Goal: Complete application form: Complete application form

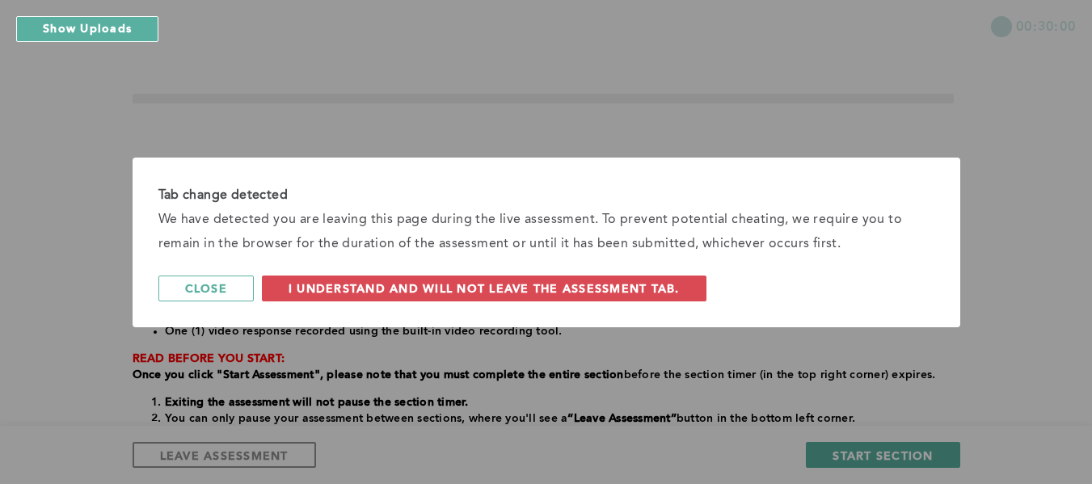
scroll to position [375, 0]
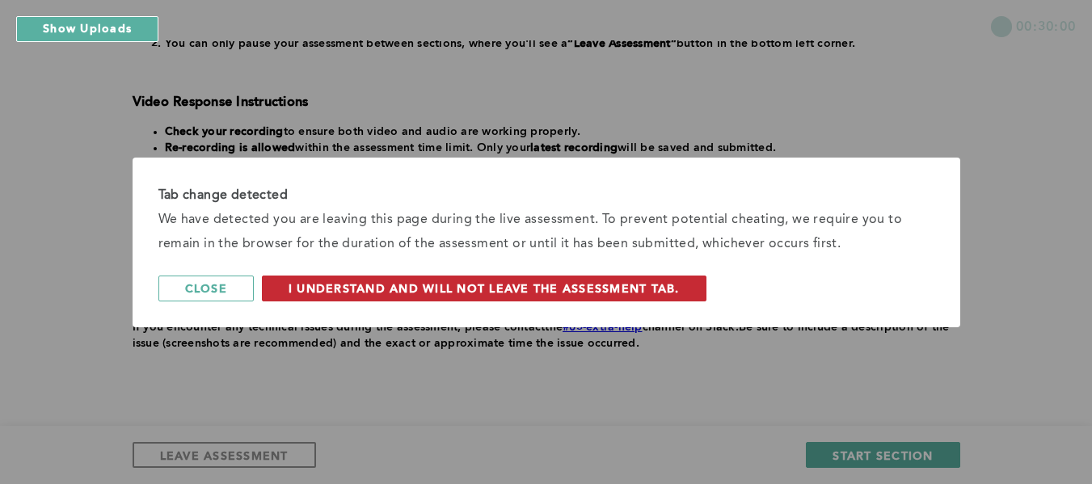
click at [402, 297] on button "I understand and will not leave the assessment tab." at bounding box center [484, 289] width 444 height 26
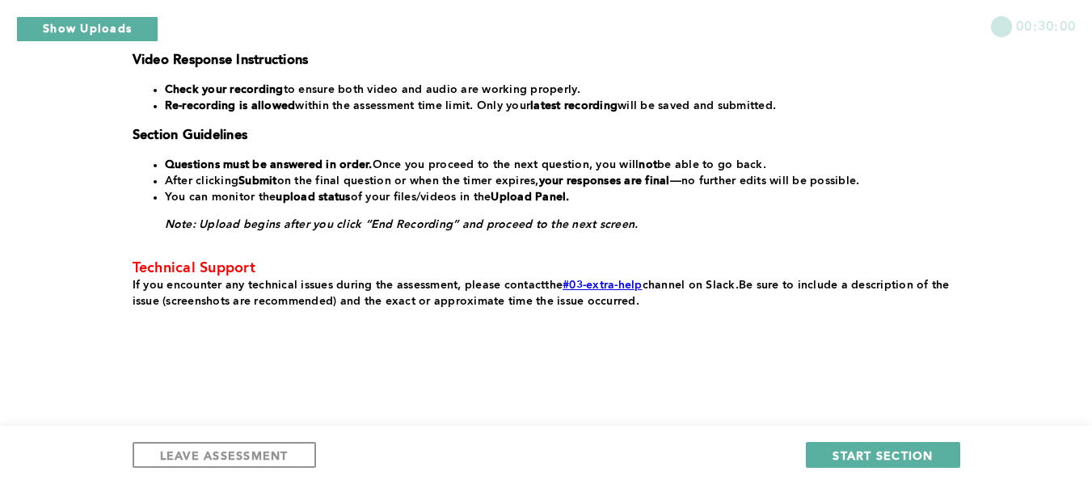
scroll to position [287, 0]
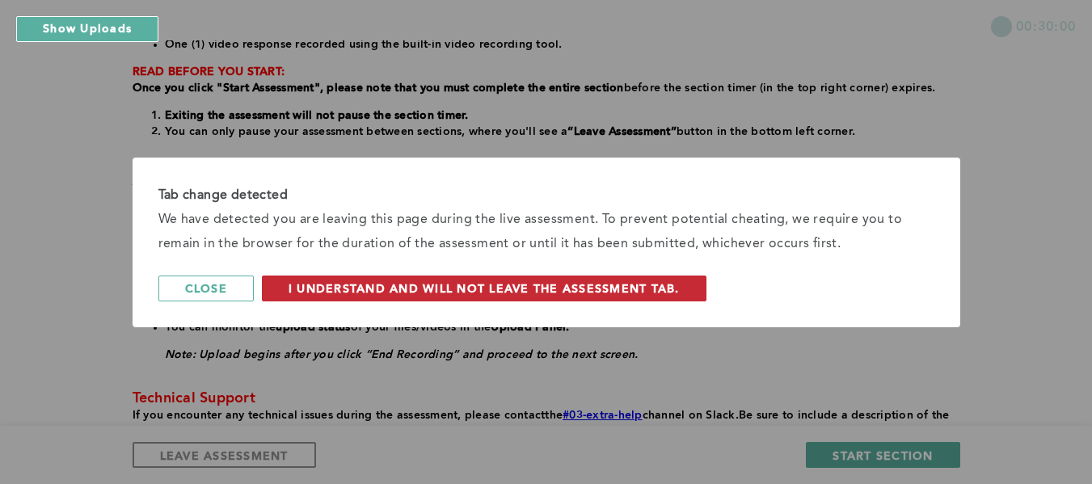
click at [440, 289] on span "I understand and will not leave the assessment tab." at bounding box center [483, 287] width 391 height 15
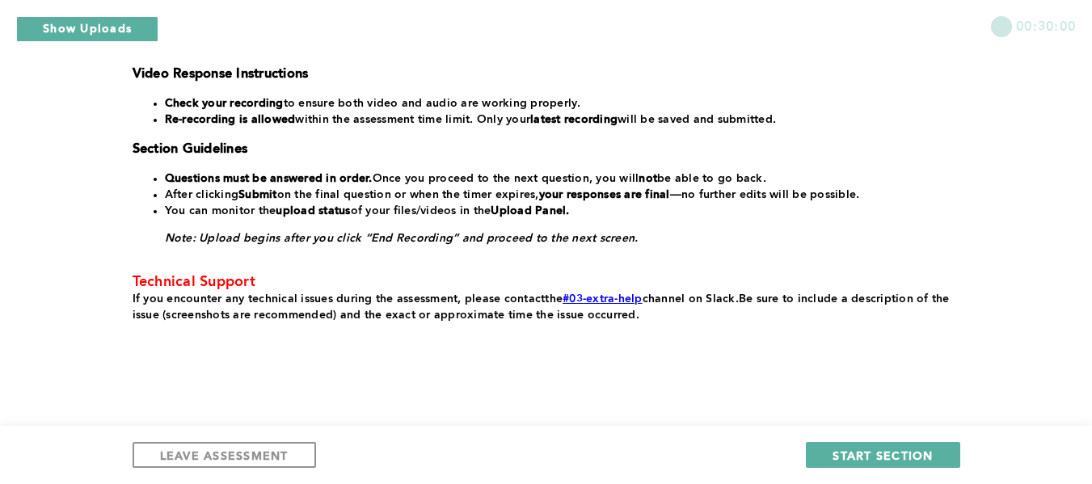
scroll to position [405, 0]
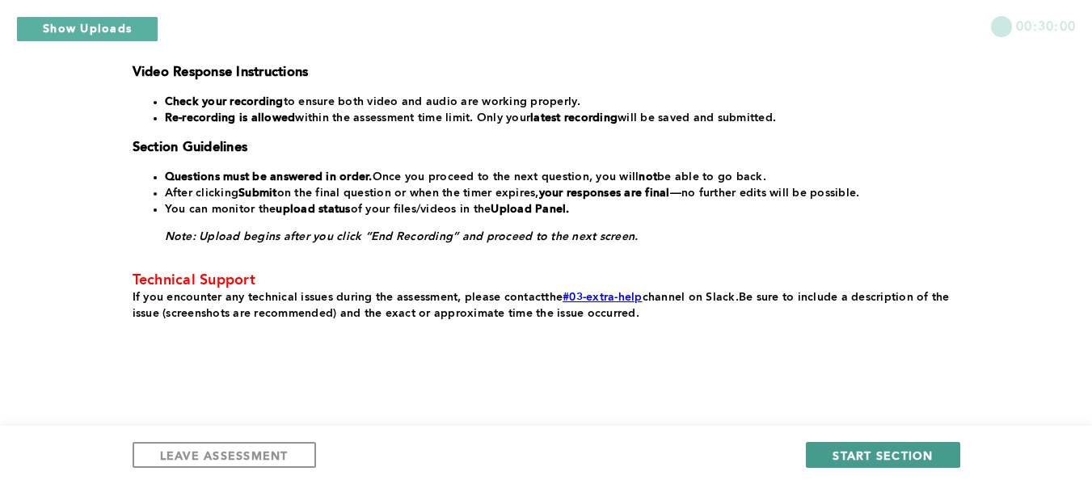
click at [835, 456] on span "START SECTION" at bounding box center [882, 455] width 100 height 15
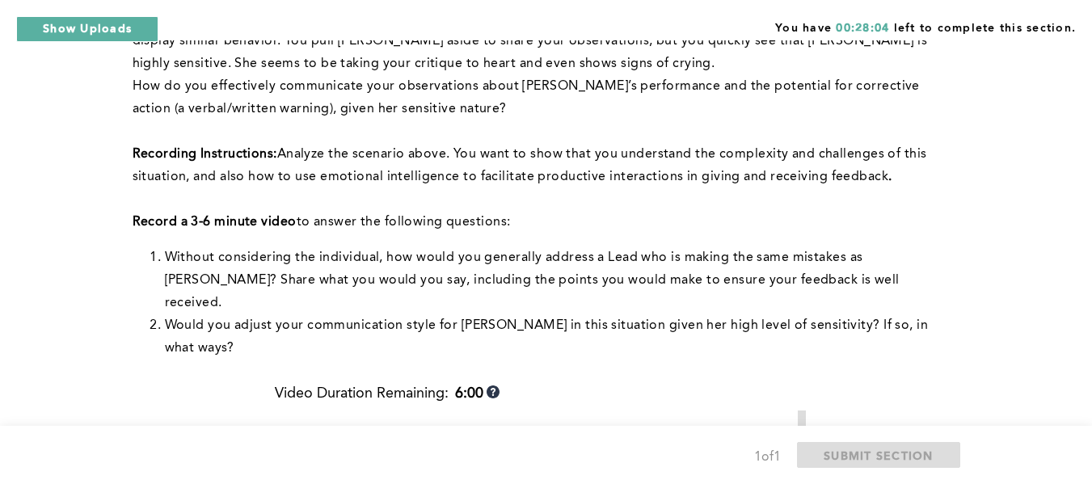
scroll to position [381, 0]
click at [615, 221] on div "Context: [PERSON_NAME], a lead team member, has recently displayed behavior tha…" at bounding box center [543, 81] width 821 height 556
click at [1031, 216] on div "You have 00:27:17 left to complete this section. Q1 Context: [PERSON_NAME], a l…" at bounding box center [546, 331] width 1092 height 1424
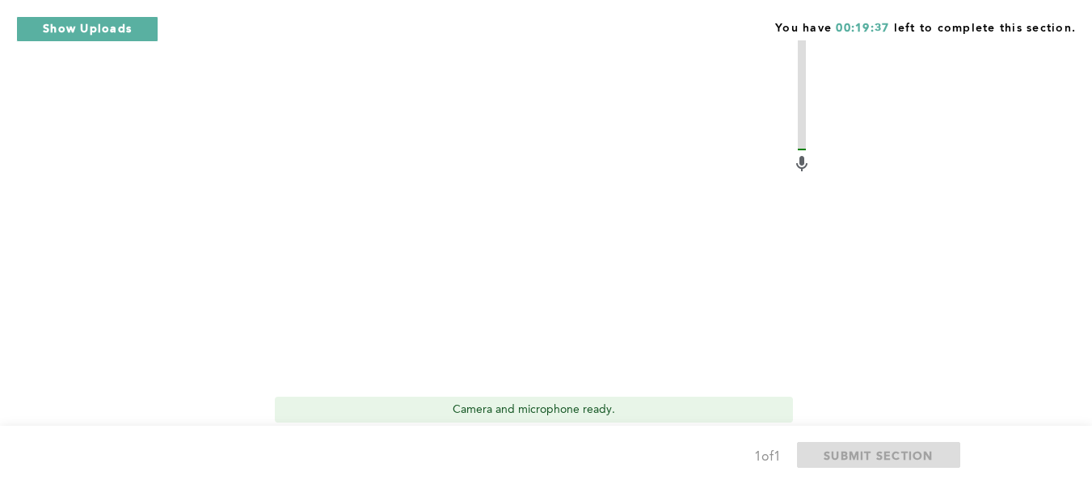
scroll to position [791, 0]
click at [389, 440] on span "Start recording" at bounding box center [348, 447] width 95 height 15
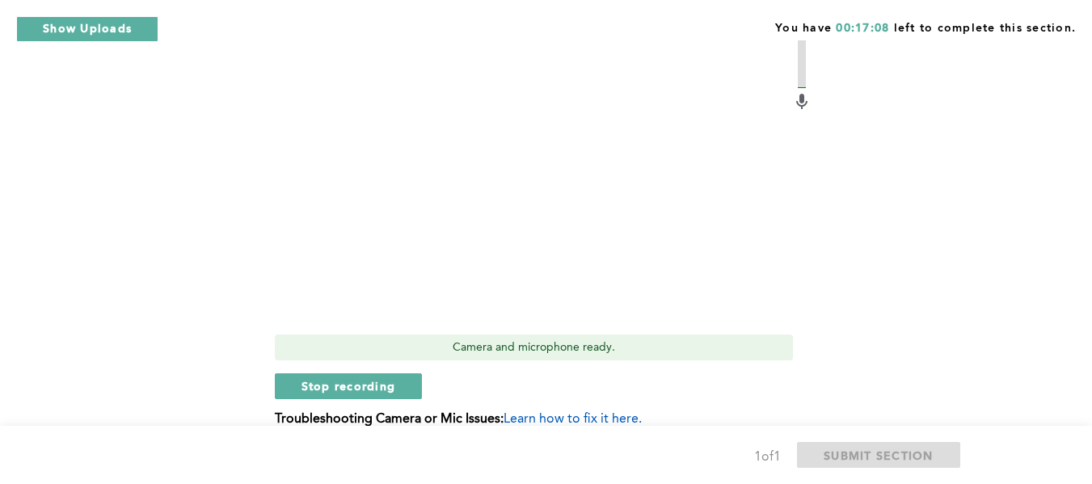
scroll to position [855, 0]
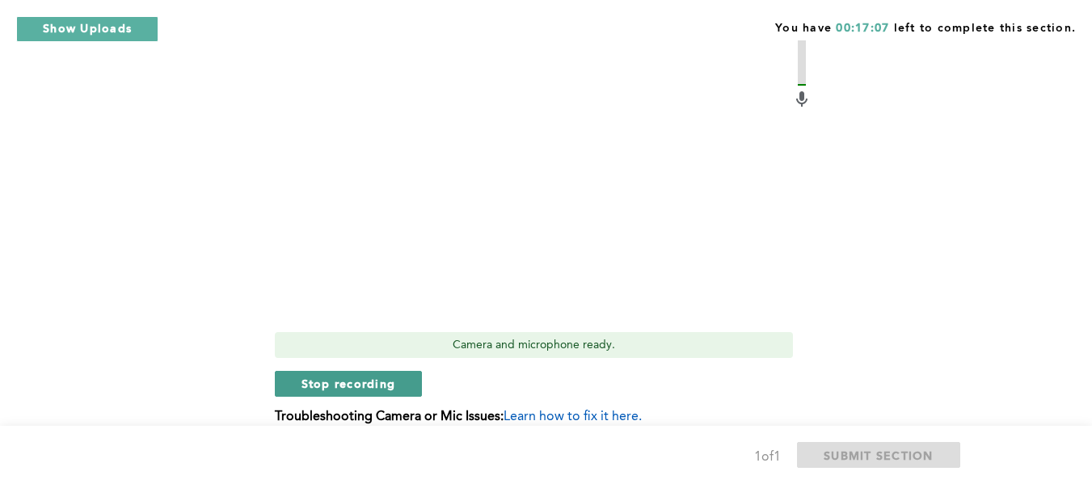
click at [382, 376] on span "Stop recording" at bounding box center [348, 383] width 95 height 15
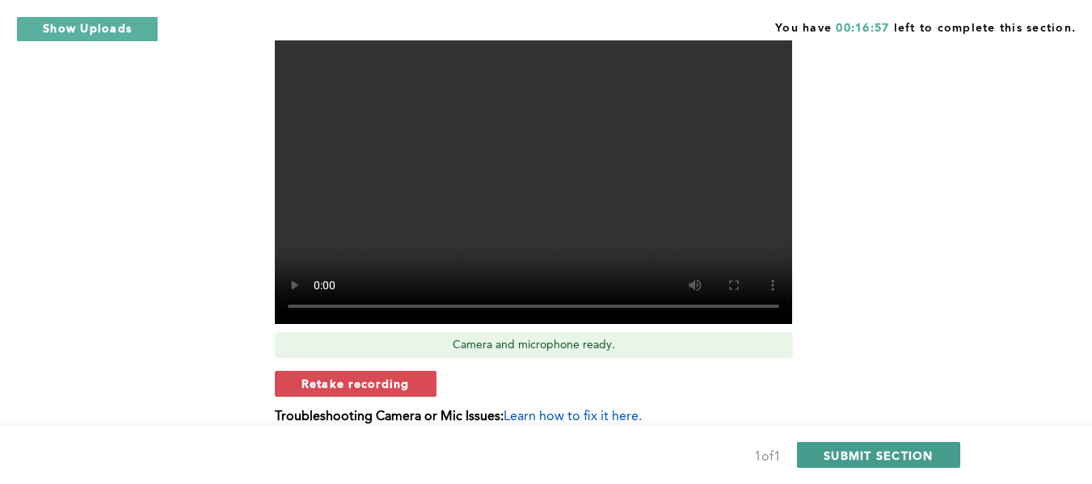
click at [850, 451] on span "SUBMIT SECTION" at bounding box center [878, 455] width 110 height 15
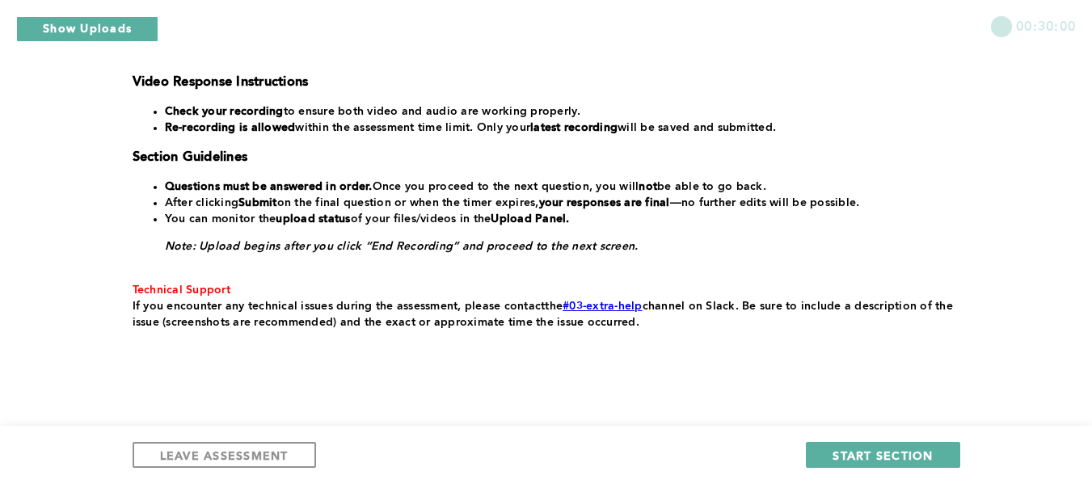
scroll to position [465, 0]
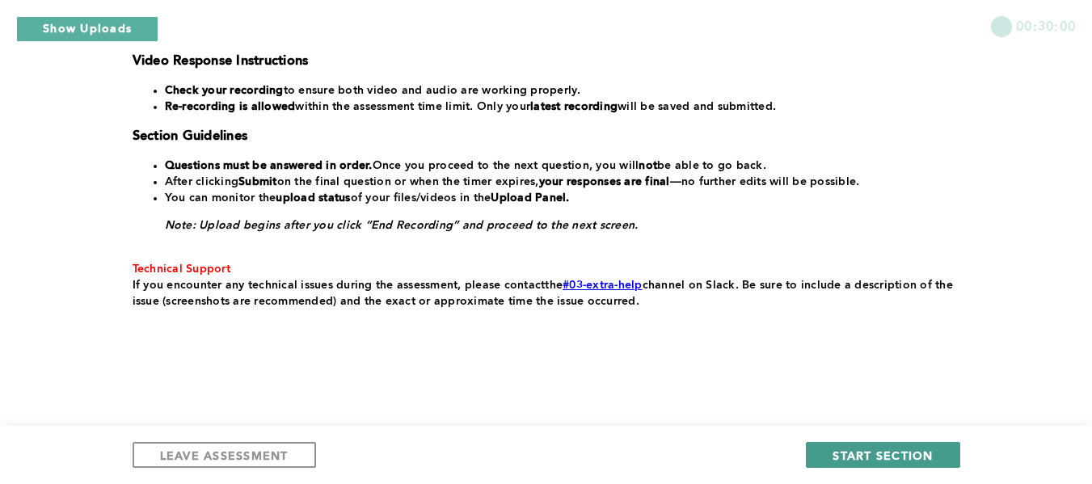
click at [873, 457] on span "START SECTION" at bounding box center [882, 455] width 100 height 15
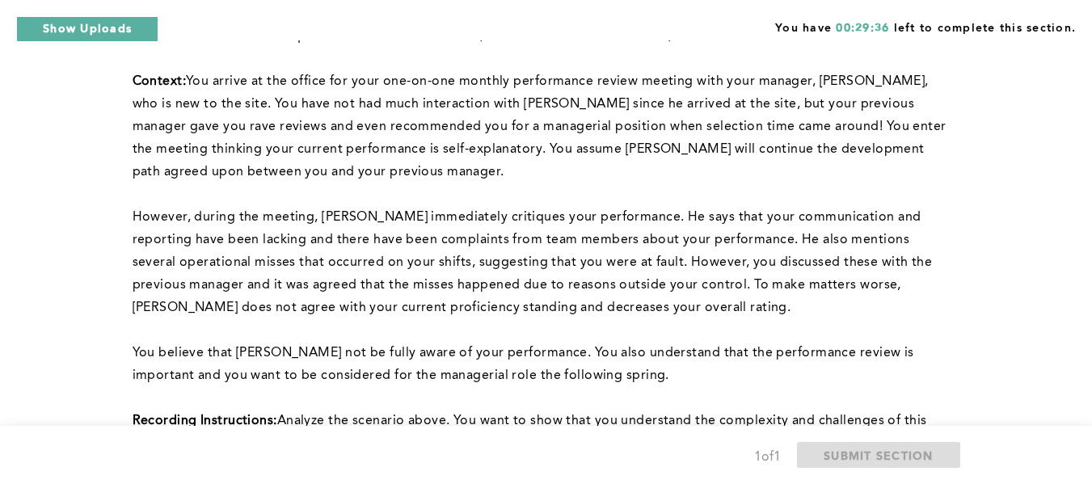
scroll to position [160, 0]
click at [911, 217] on span "However, during the meeting, [PERSON_NAME] immediately critiques your performan…" at bounding box center [534, 261] width 803 height 103
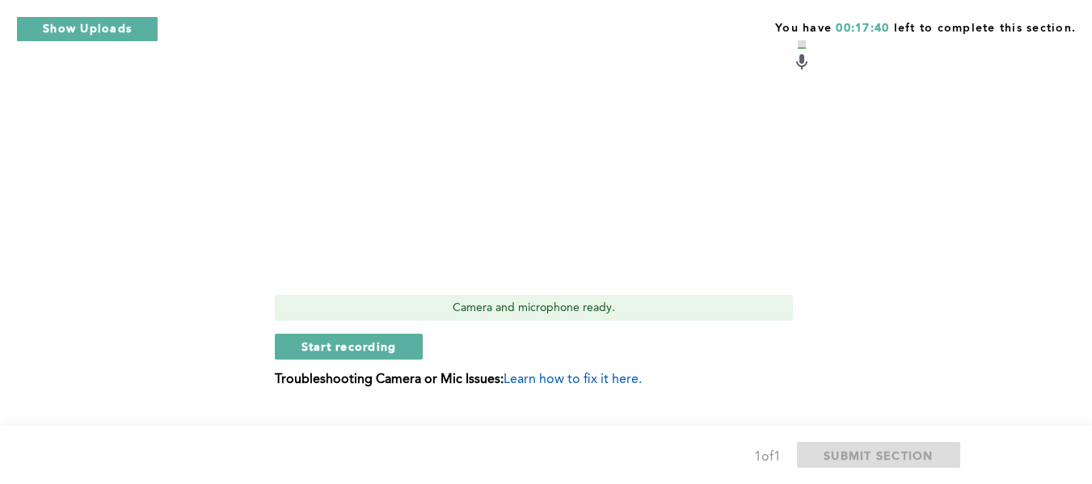
scroll to position [872, 0]
click at [398, 331] on button "Start recording" at bounding box center [349, 344] width 149 height 26
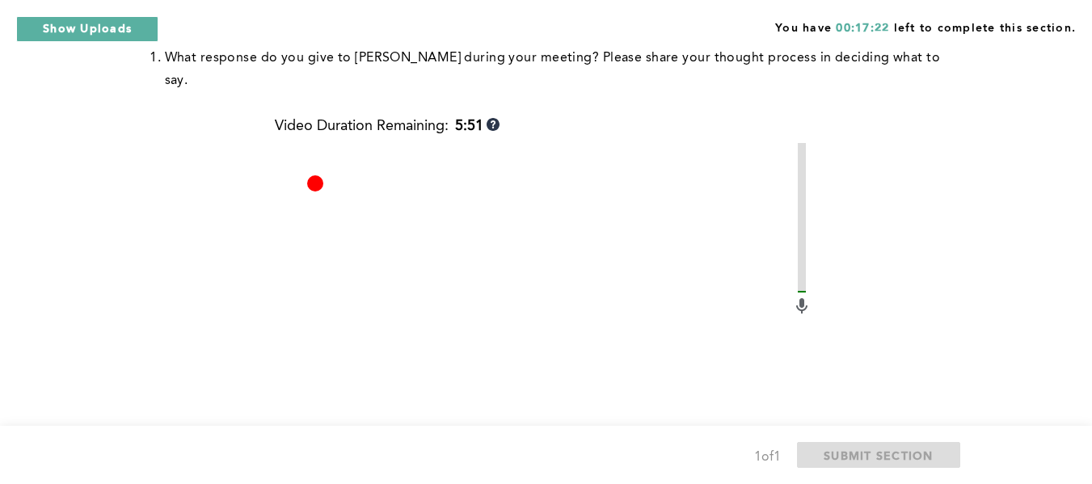
scroll to position [626, 0]
click at [398, 316] on video at bounding box center [533, 336] width 517 height 388
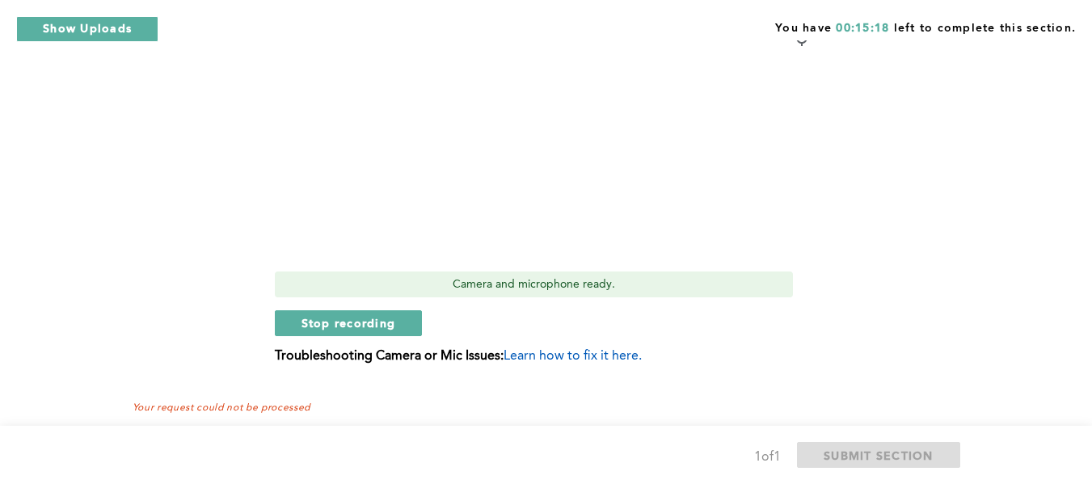
scroll to position [895, 0]
click at [368, 313] on span "Stop recording" at bounding box center [348, 320] width 95 height 15
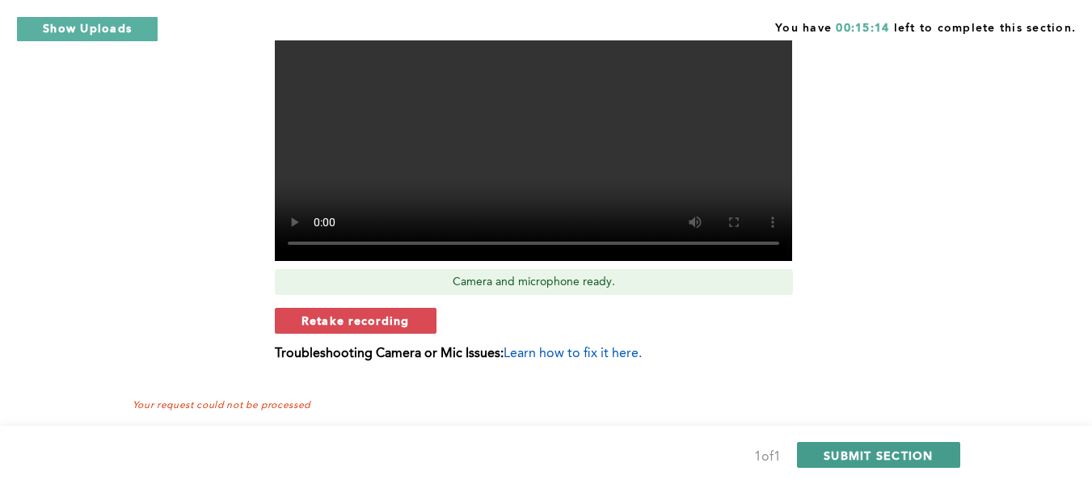
click at [870, 457] on span "SUBMIT SECTION" at bounding box center [878, 455] width 110 height 15
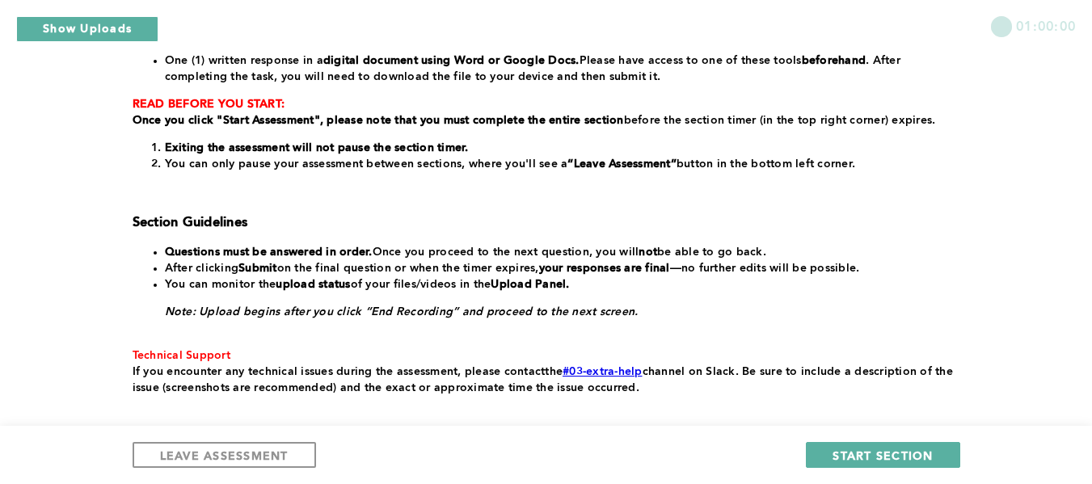
scroll to position [357, 0]
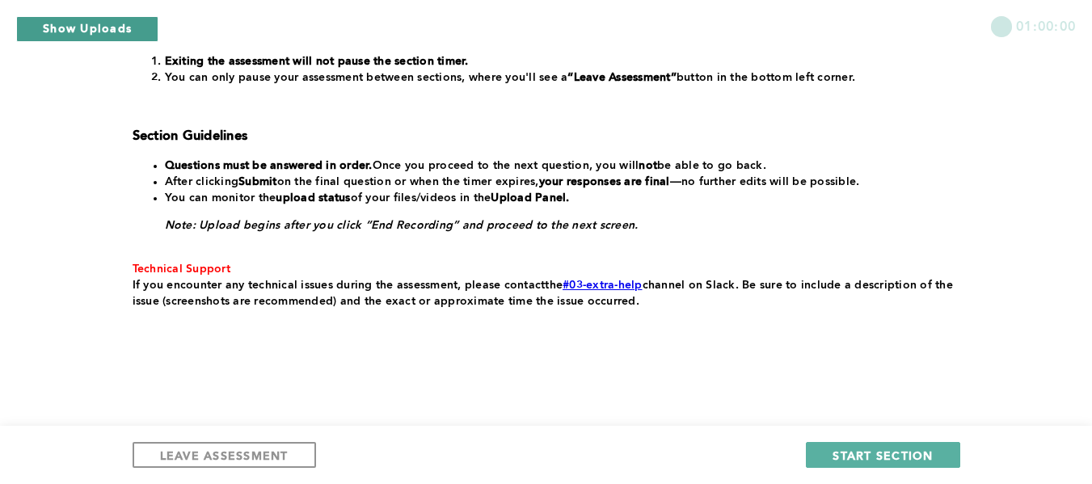
click at [140, 25] on button "Show Uploads" at bounding box center [87, 29] width 142 height 26
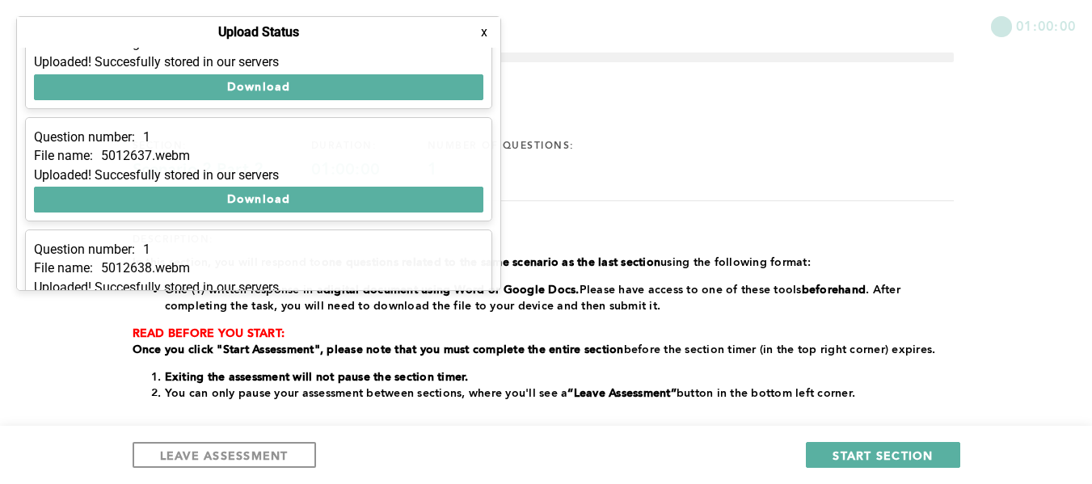
scroll to position [208, 0]
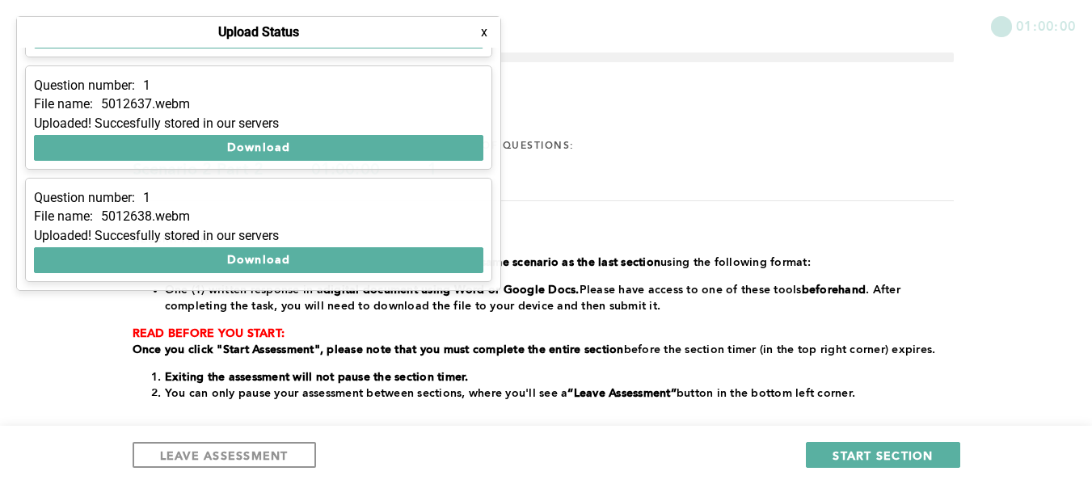
click at [483, 36] on button "x" at bounding box center [484, 32] width 16 height 16
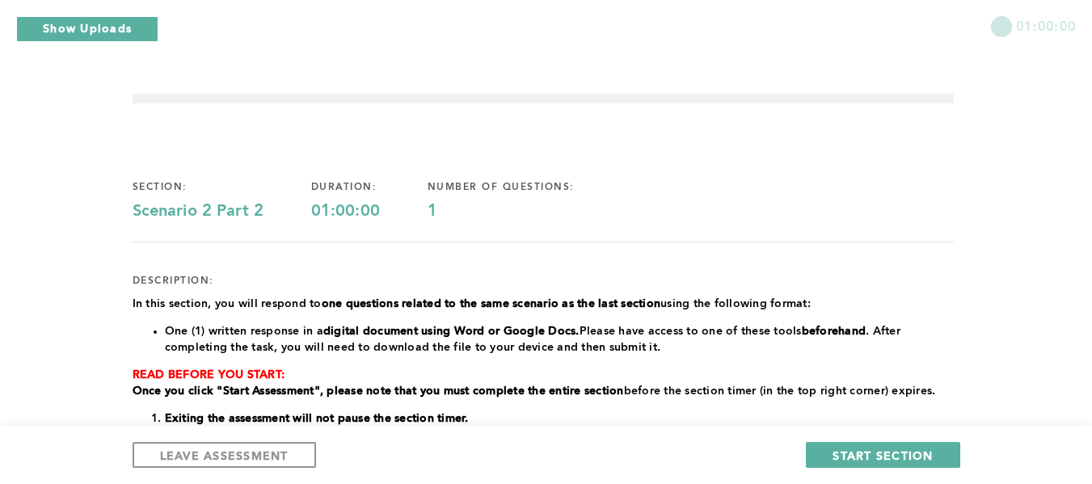
scroll to position [357, 0]
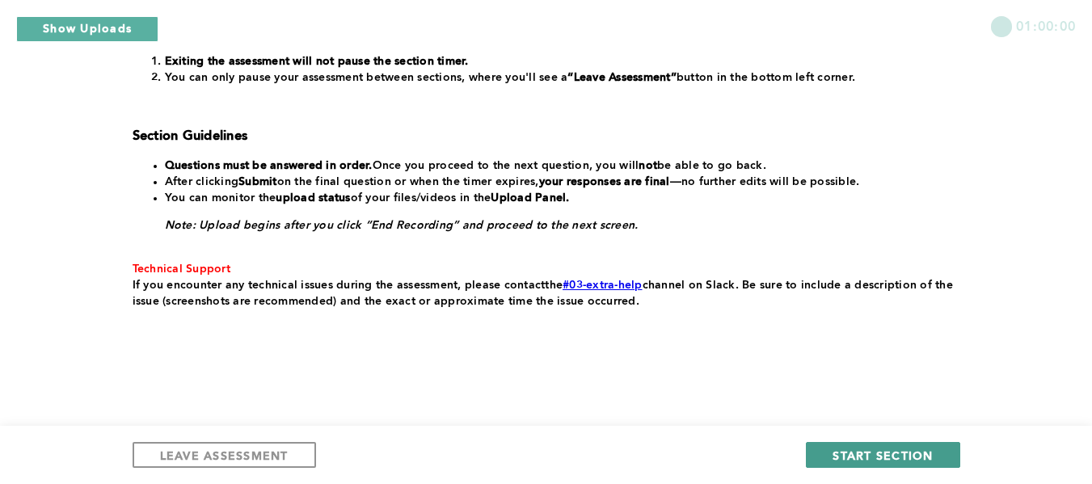
click at [869, 458] on span "START SECTION" at bounding box center [882, 455] width 100 height 15
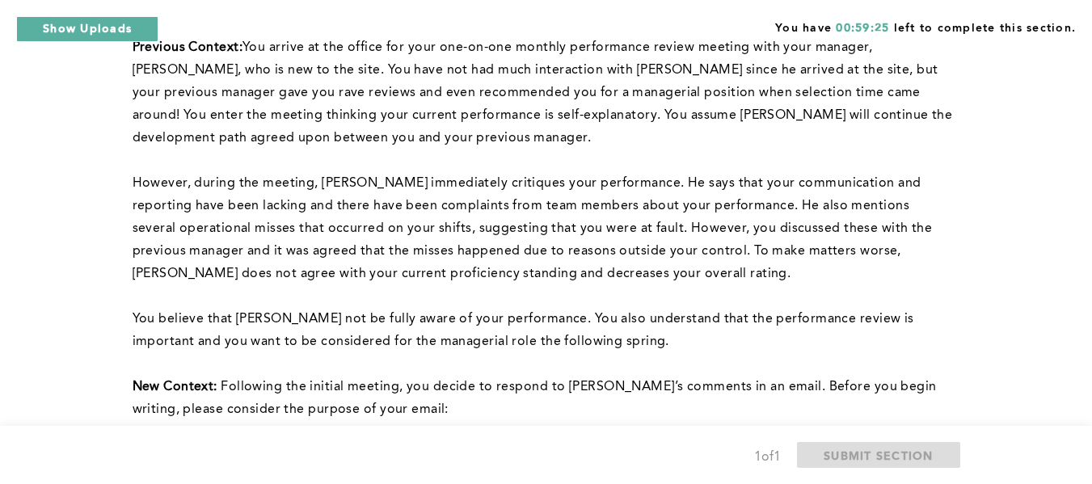
scroll to position [194, 0]
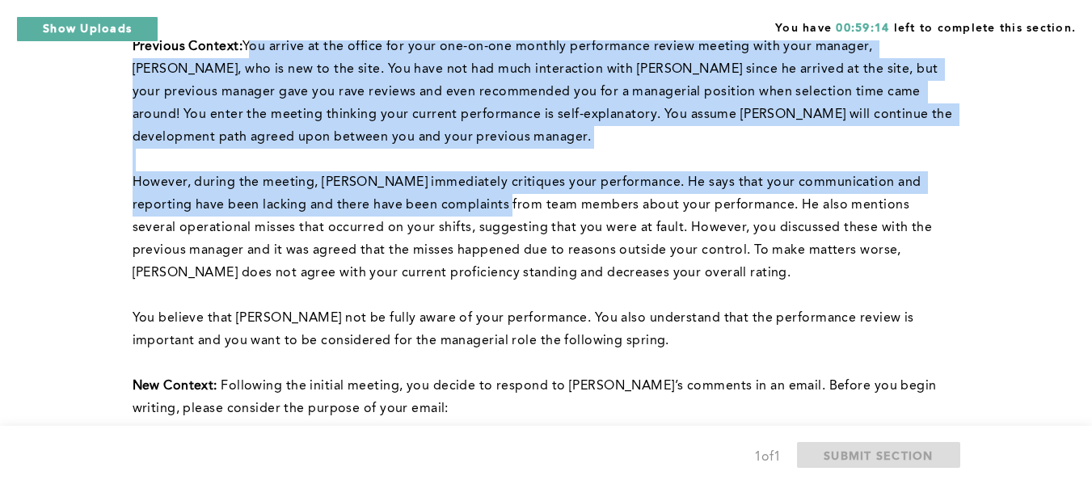
drag, startPoint x: 250, startPoint y: 50, endPoint x: 469, endPoint y: 194, distance: 262.6
click at [469, 194] on div "This question is related to the previous. Previous Context: You arrive at the o…" at bounding box center [543, 371] width 821 height 763
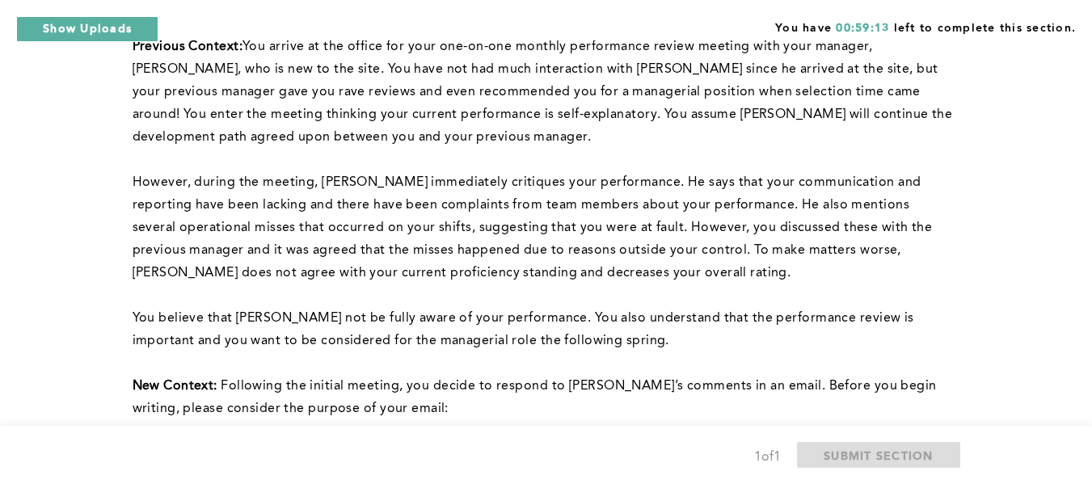
click at [274, 24] on div "You have 00:59:13 left to complete this section." at bounding box center [546, 20] width 1092 height 40
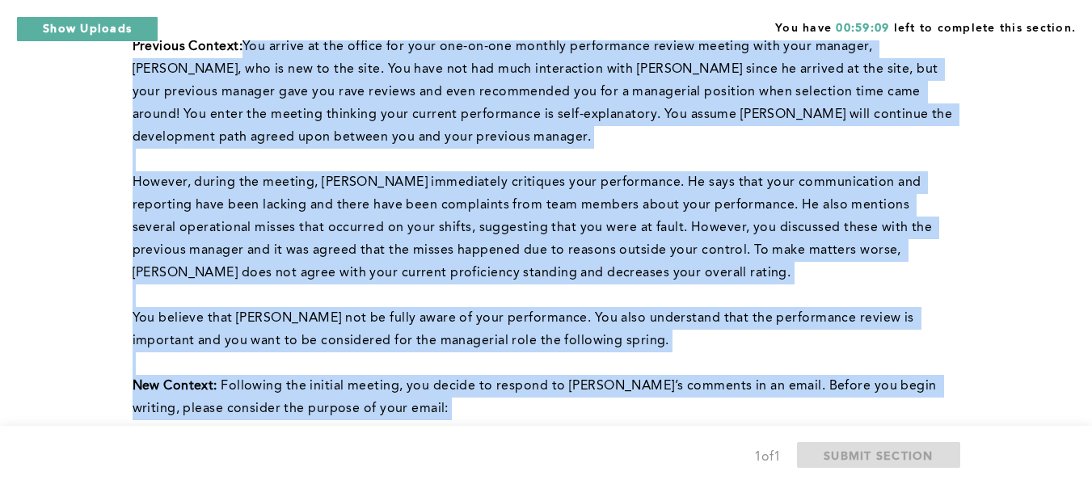
drag, startPoint x: 243, startPoint y: 45, endPoint x: 973, endPoint y: 390, distance: 807.1
click at [973, 390] on div "You have 00:59:09 left to complete this section. Q1 This question is related to…" at bounding box center [546, 454] width 1092 height 1297
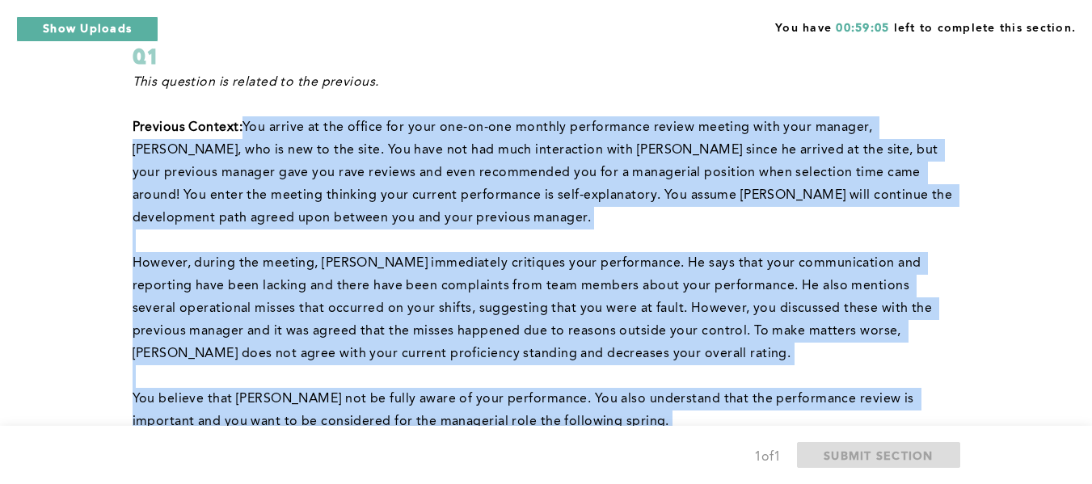
scroll to position [112, 0]
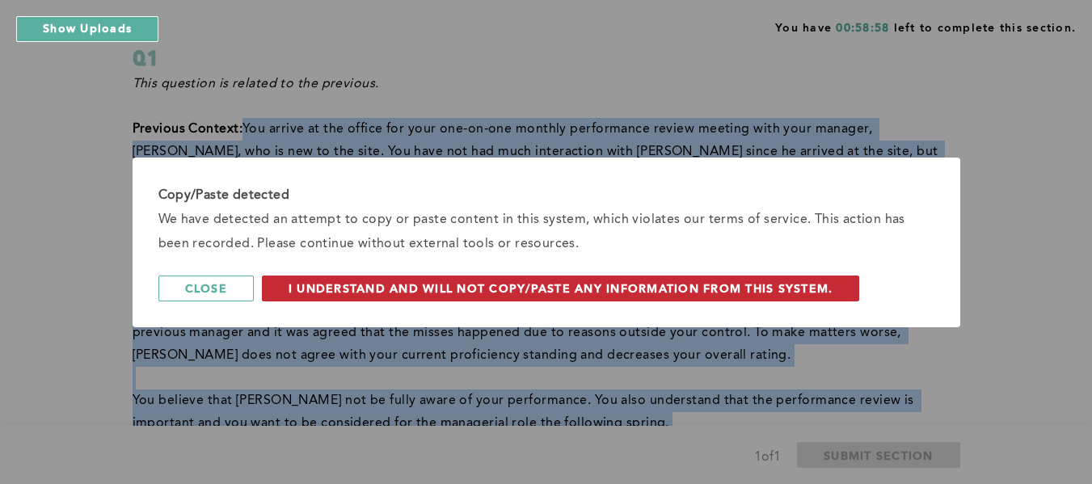
click at [396, 286] on span "I understand and will not copy/paste any information from this system." at bounding box center [560, 287] width 545 height 15
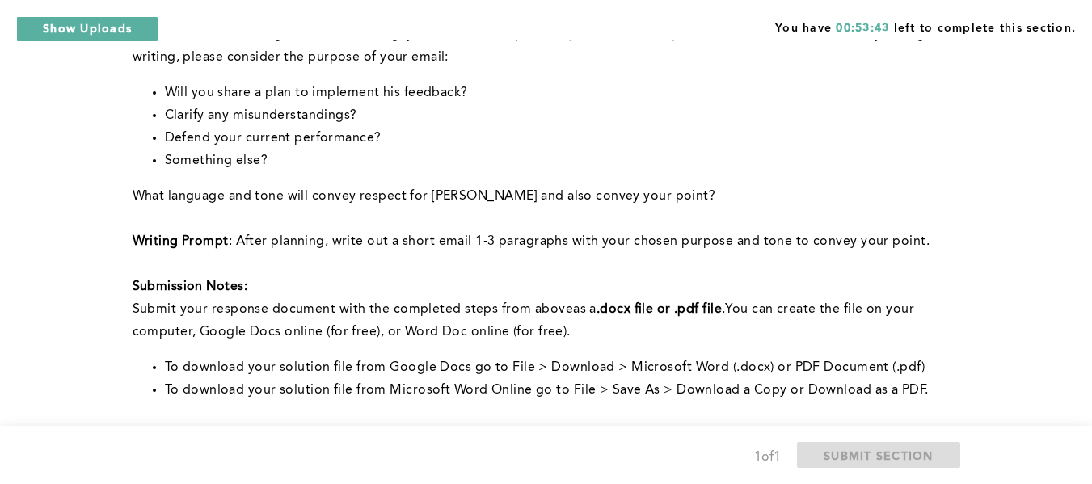
scroll to position [546, 0]
click at [1008, 135] on div "You have 00:52:12 left to complete this section. Q1 This question is related to…" at bounding box center [546, 102] width 1092 height 1297
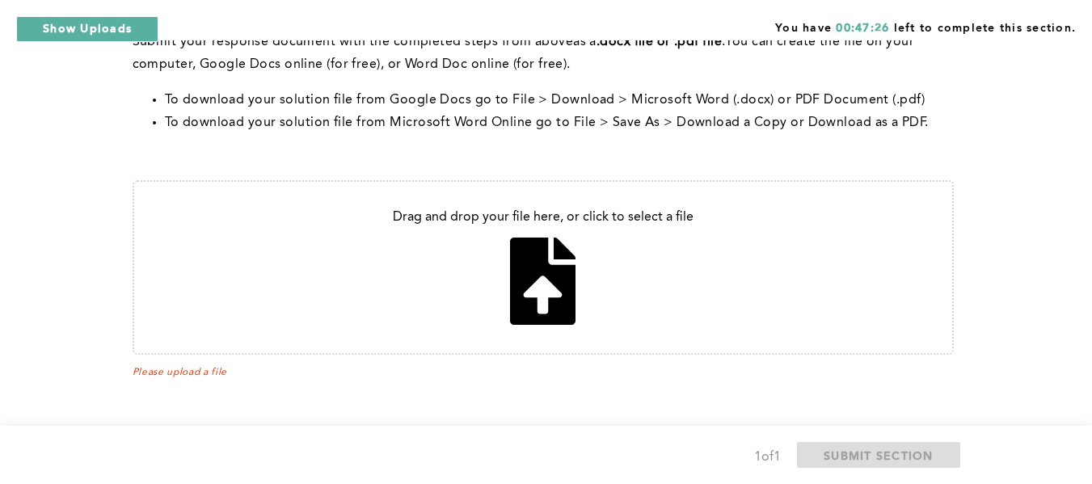
click at [532, 319] on input "file" at bounding box center [543, 267] width 818 height 171
type input "C:\fakepath\Subject.docx"
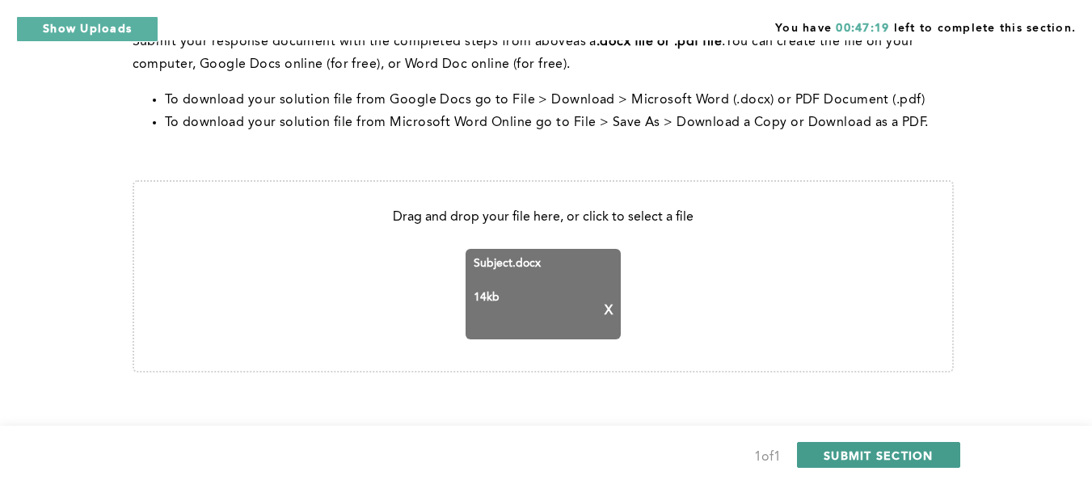
click at [888, 457] on span "SUBMIT SECTION" at bounding box center [878, 455] width 110 height 15
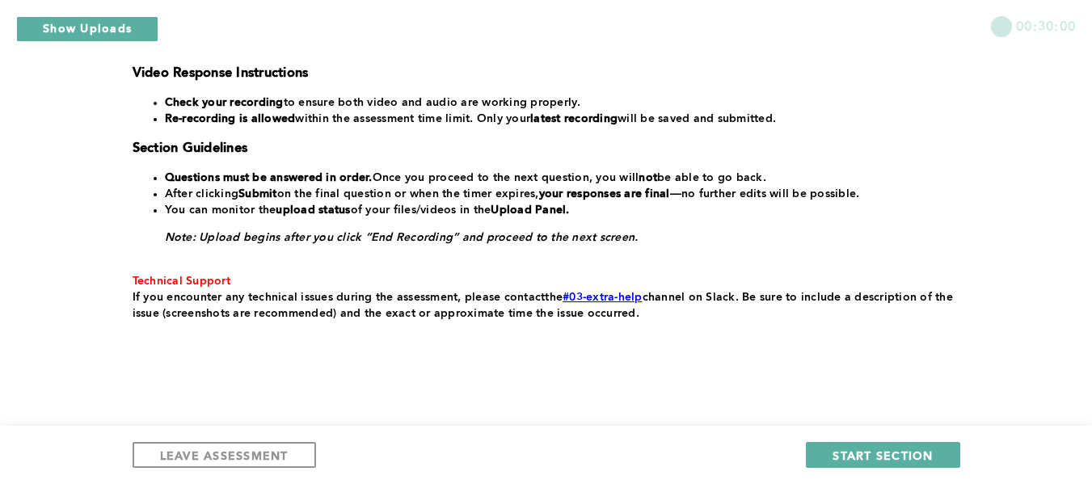
scroll to position [416, 0]
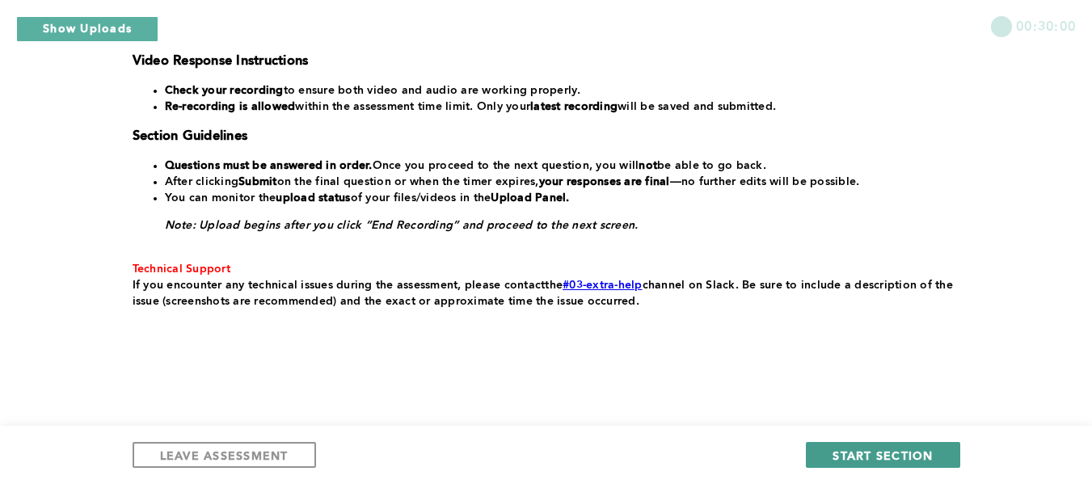
click at [882, 457] on span "START SECTION" at bounding box center [882, 455] width 100 height 15
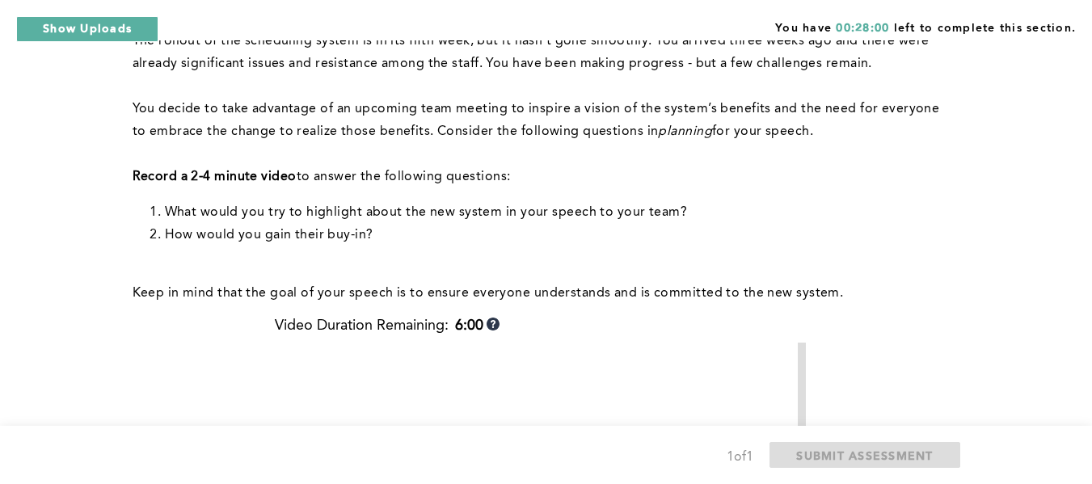
scroll to position [407, 0]
click at [744, 266] on p "﻿" at bounding box center [543, 270] width 821 height 23
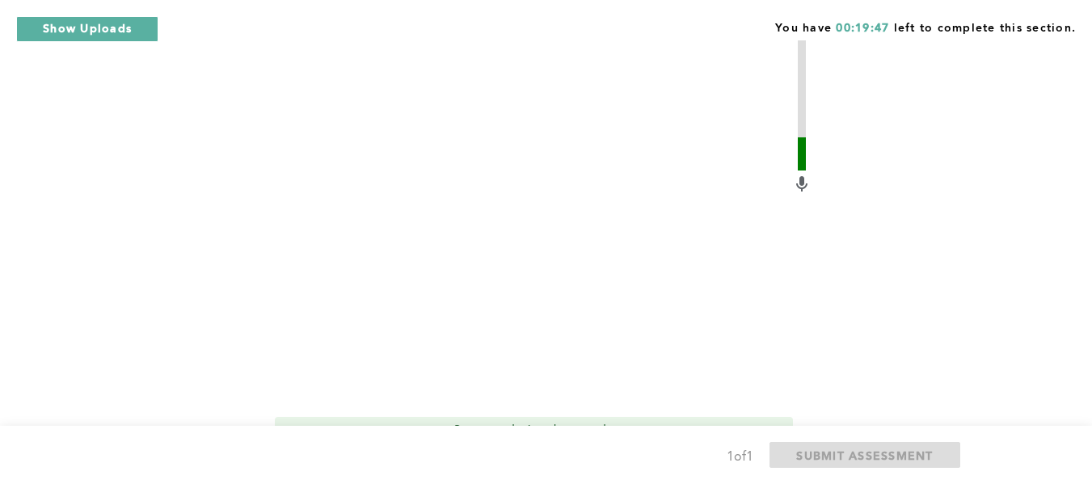
scroll to position [732, 0]
click at [561, 260] on video at bounding box center [533, 211] width 517 height 388
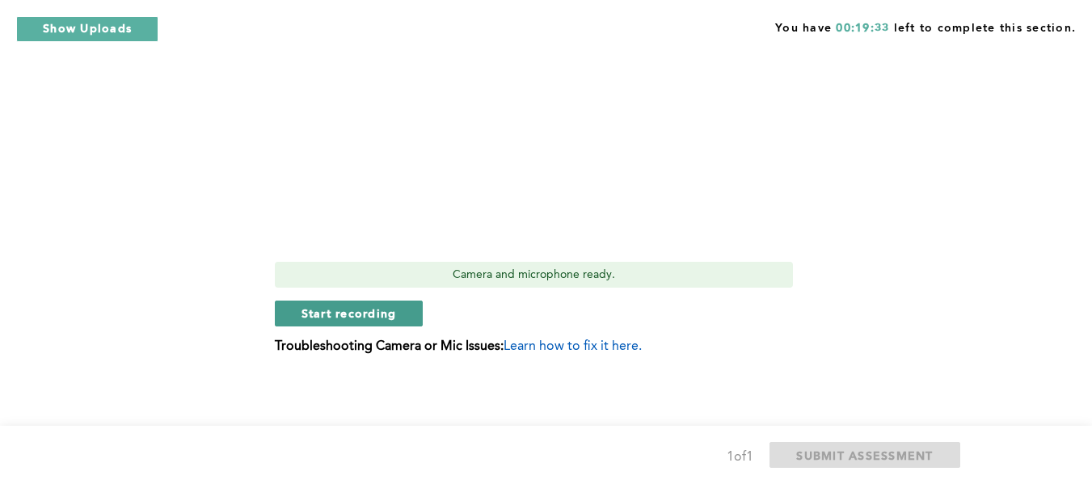
click at [377, 304] on button "Start recording" at bounding box center [349, 314] width 149 height 26
click at [405, 301] on button "Stop recording" at bounding box center [349, 314] width 148 height 26
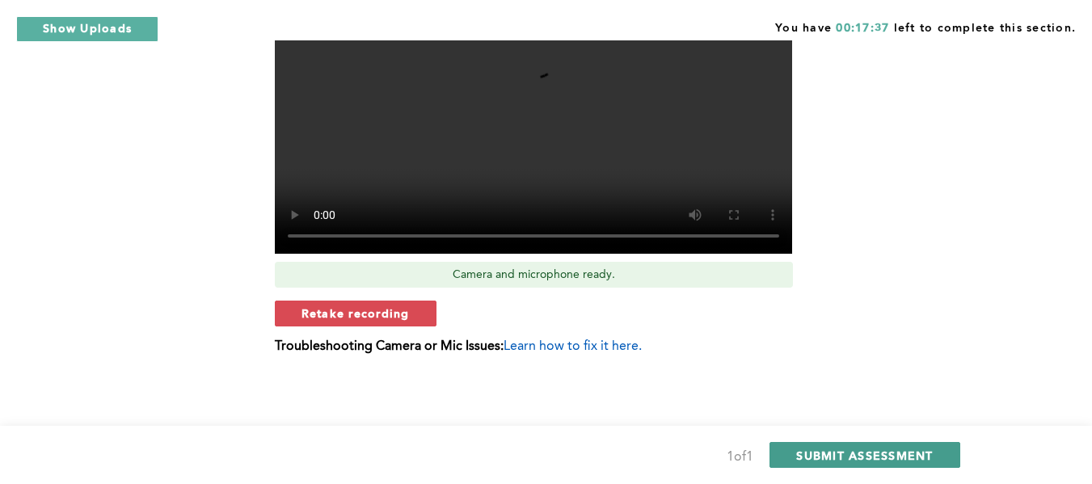
click at [914, 451] on span "SUBMIT ASSESSMENT" at bounding box center [864, 455] width 137 height 15
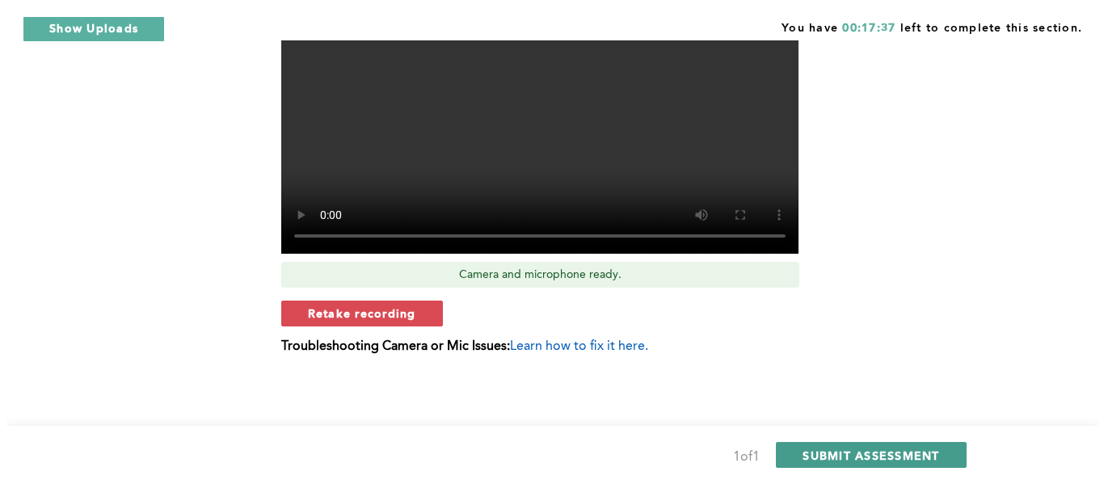
scroll to position [0, 0]
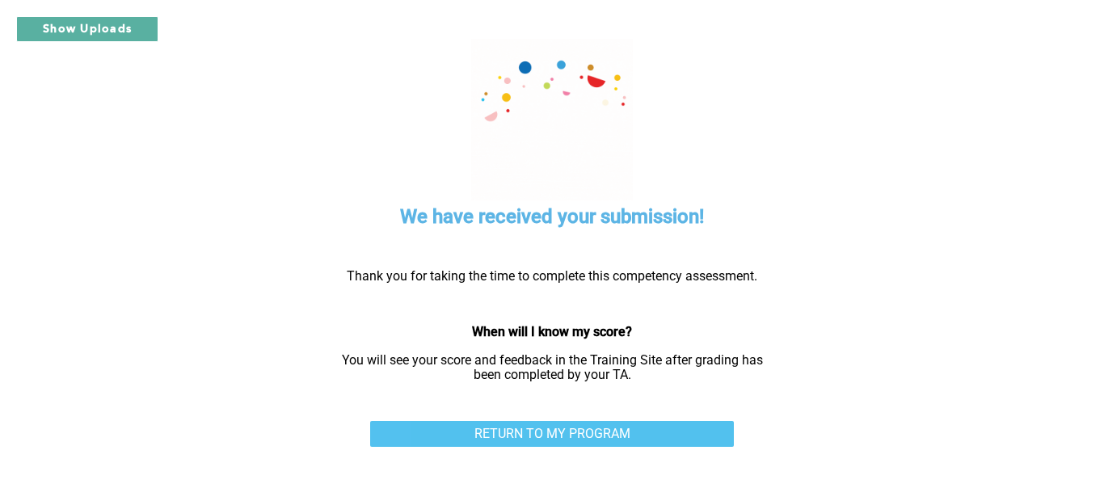
click at [574, 436] on link "RETURN TO MY PROGRAM" at bounding box center [552, 434] width 364 height 26
click at [502, 427] on link "RETURN TO MY PROGRAM" at bounding box center [552, 434] width 364 height 26
